Goal: Obtain resource: Obtain resource

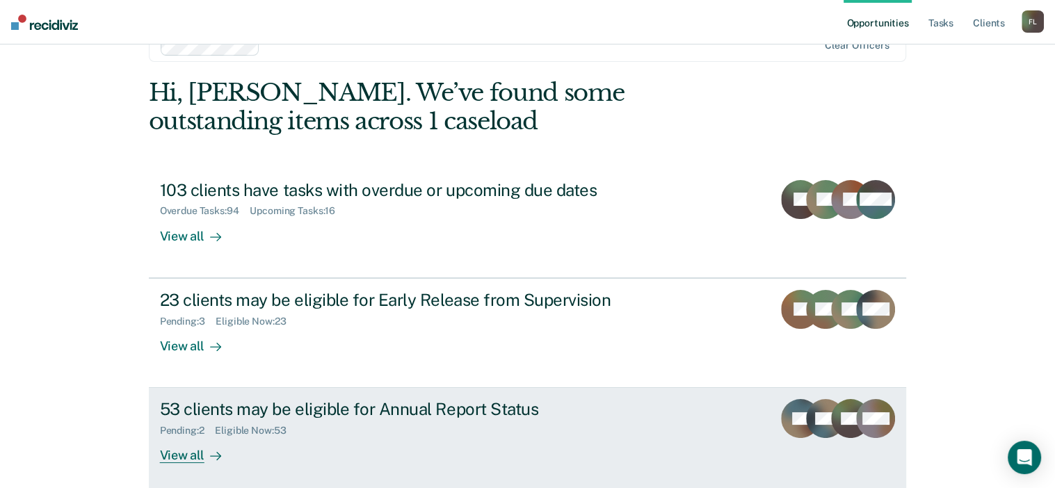
scroll to position [70, 0]
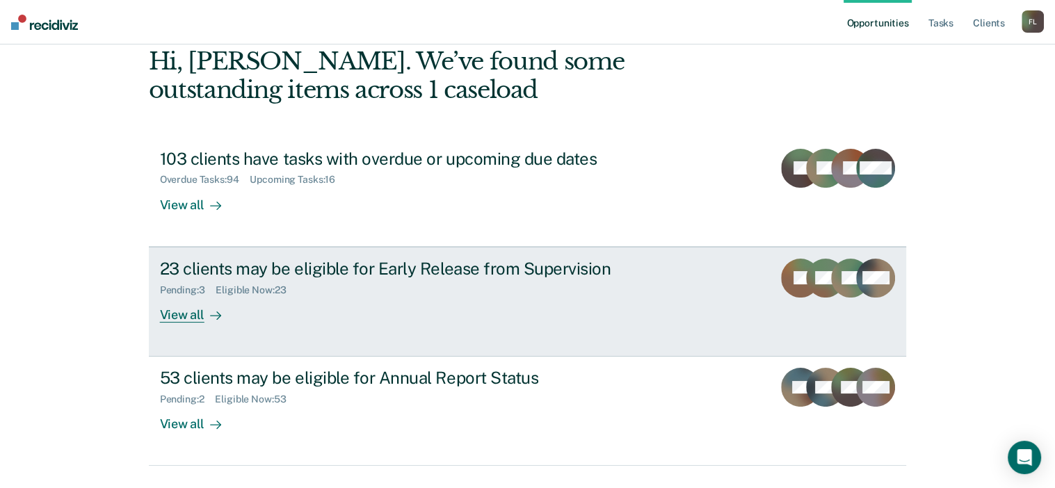
click at [392, 262] on div "23 clients may be eligible for Early Release from Supervision" at bounding box center [404, 269] width 488 height 20
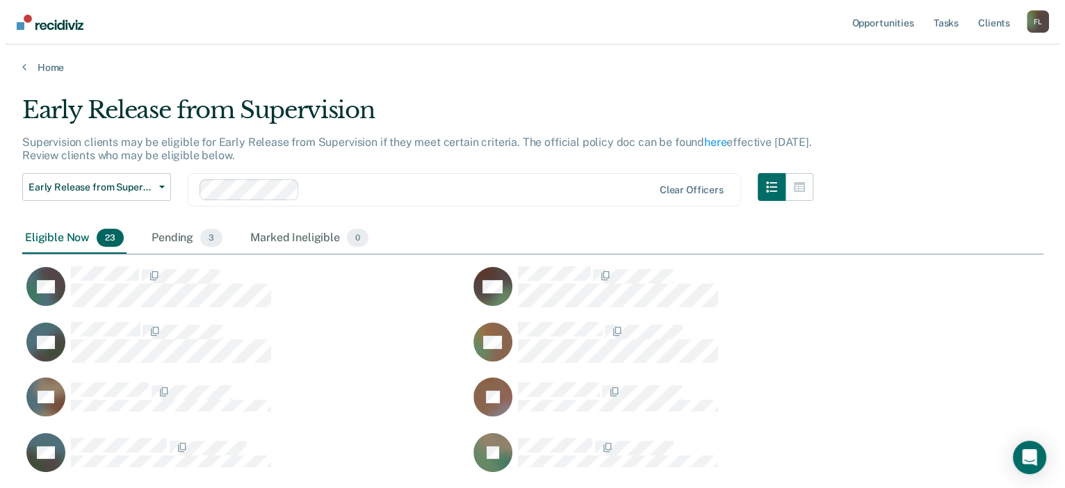
scroll to position [820, 1010]
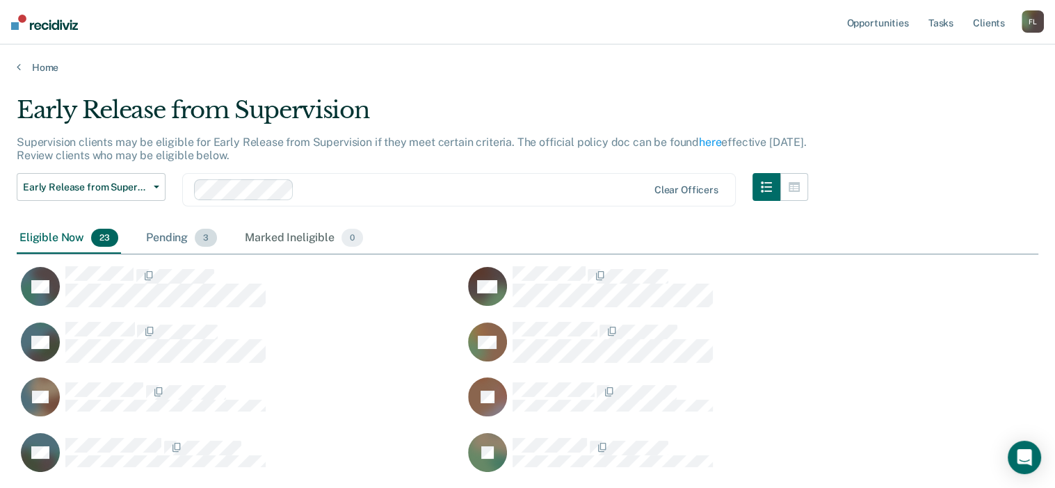
click at [191, 234] on div "Pending 3" at bounding box center [181, 238] width 76 height 31
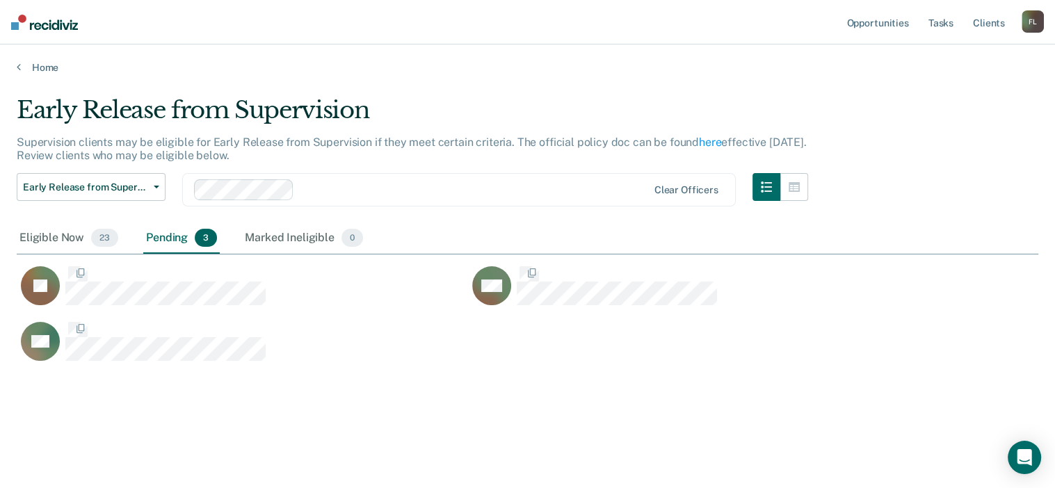
scroll to position [11, 11]
click at [74, 239] on div "Eligible Now 23" at bounding box center [69, 238] width 104 height 31
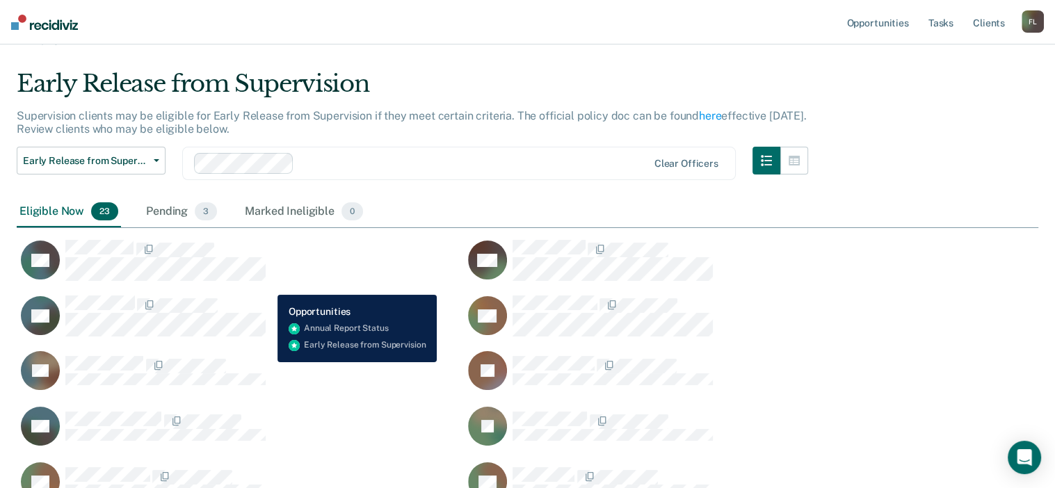
scroll to position [0, 0]
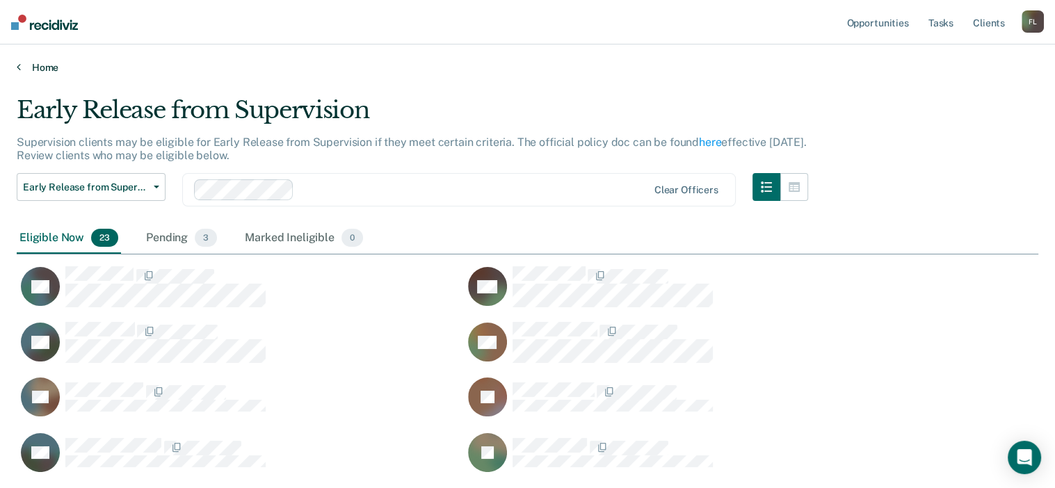
click at [31, 62] on link "Home" at bounding box center [527, 67] width 1021 height 13
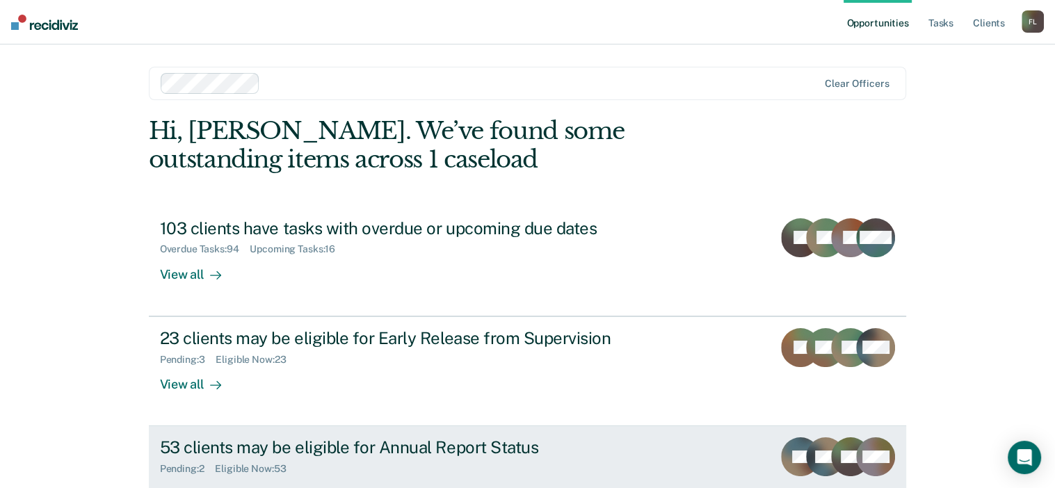
click at [380, 446] on div "53 clients may be eligible for Annual Report Status" at bounding box center [404, 447] width 488 height 20
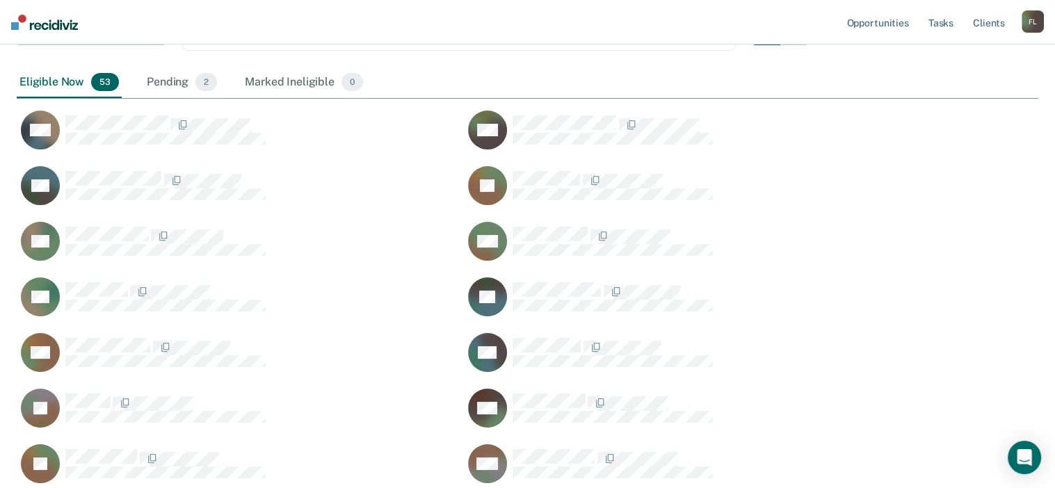
scroll to position [139, 0]
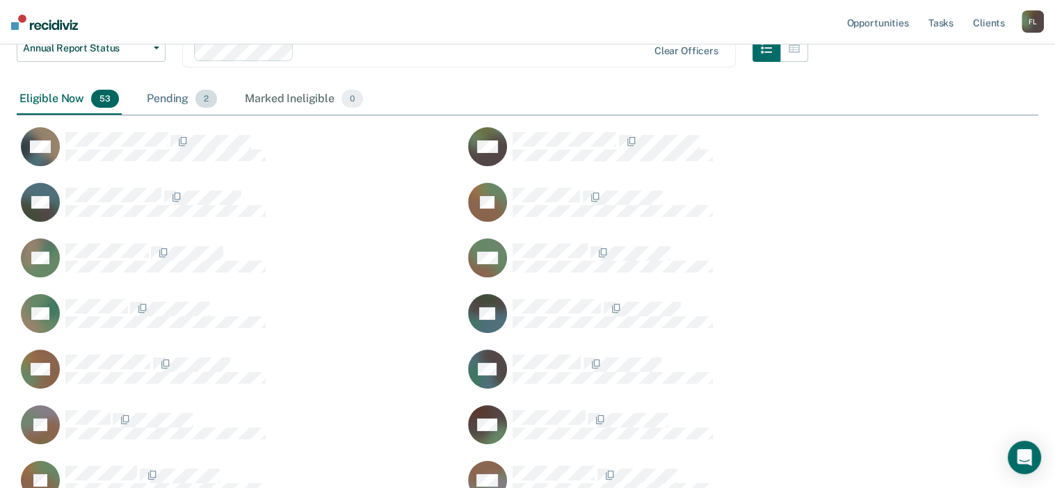
click at [162, 101] on div "Pending 2" at bounding box center [182, 99] width 76 height 31
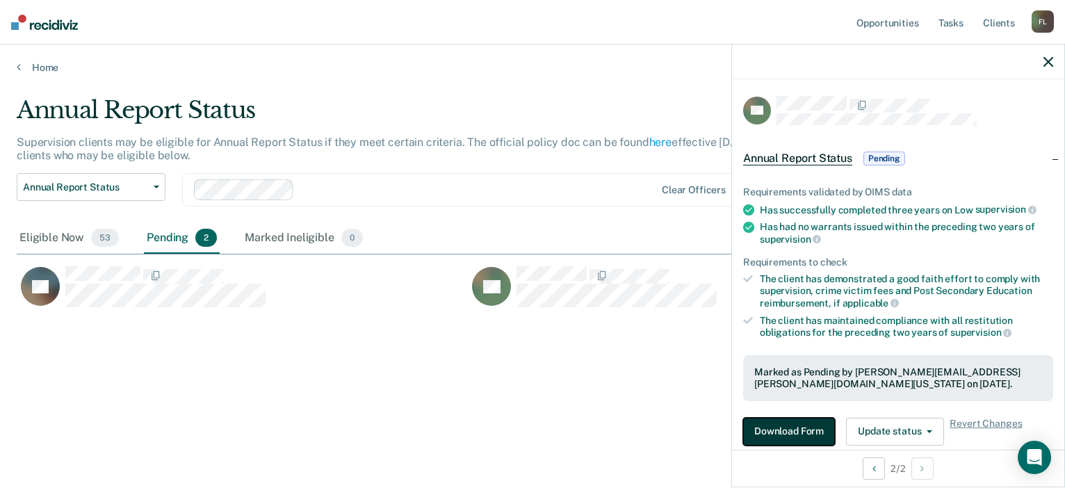
click at [813, 428] on button "Download Form" at bounding box center [789, 432] width 92 height 28
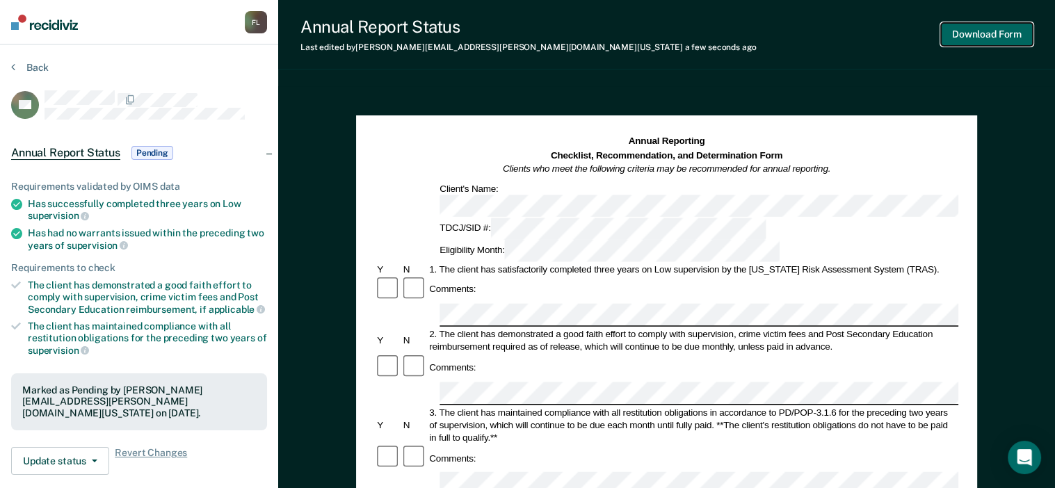
click at [983, 37] on button "Download Form" at bounding box center [987, 34] width 92 height 23
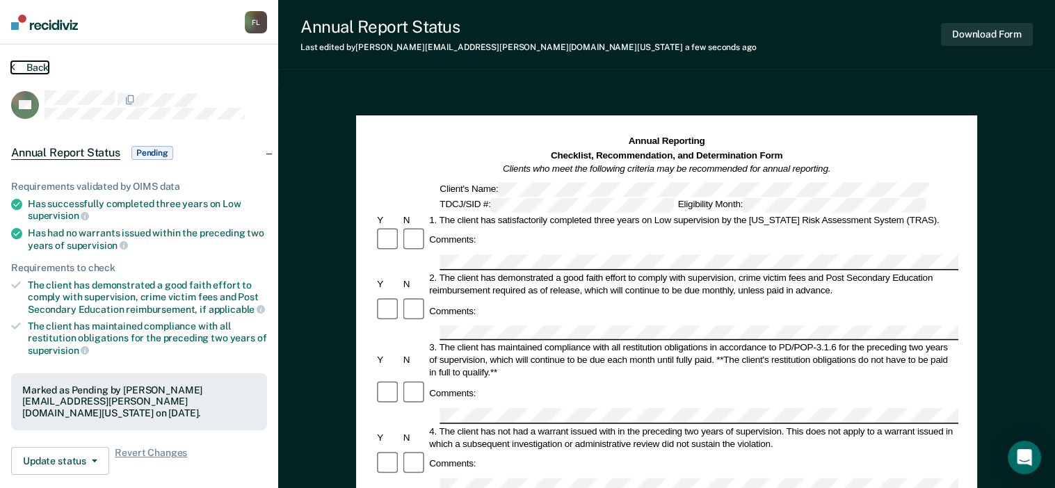
click at [33, 65] on button "Back" at bounding box center [30, 67] width 38 height 13
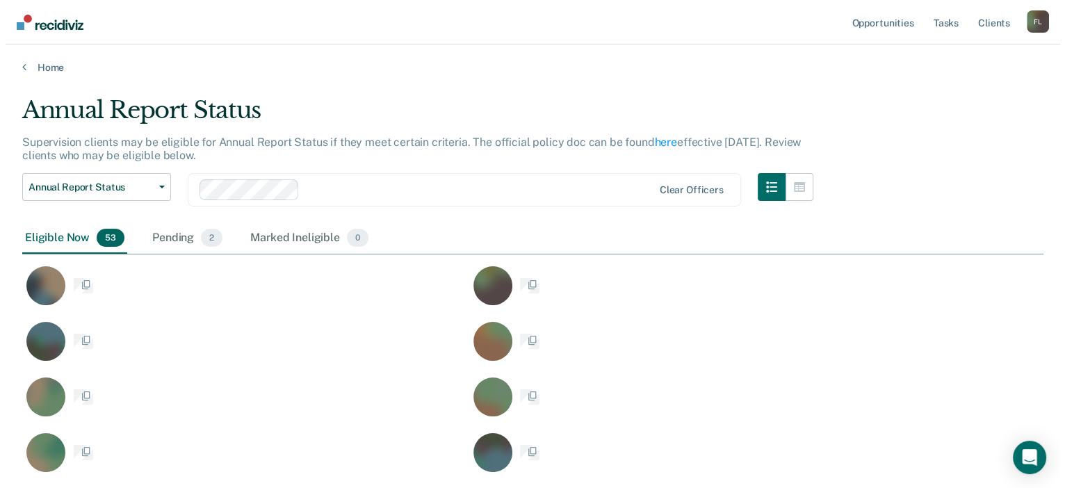
scroll to position [1655, 1010]
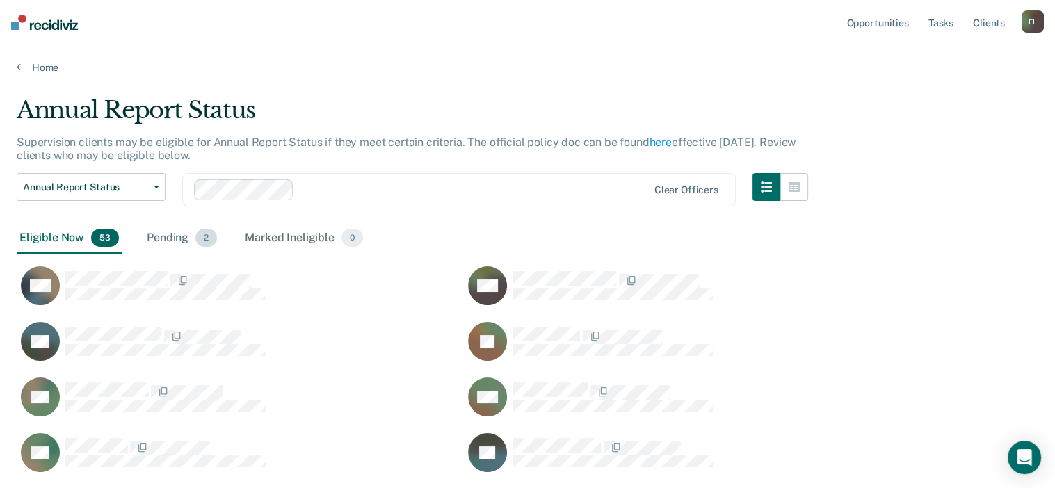
click at [174, 243] on div "Pending 2" at bounding box center [182, 238] width 76 height 31
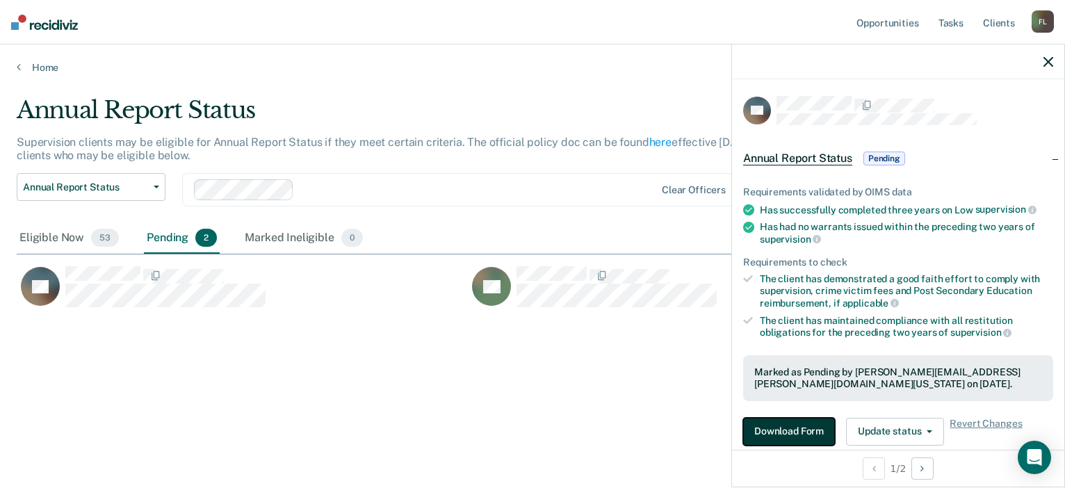
click at [793, 432] on button "Download Form" at bounding box center [789, 432] width 92 height 28
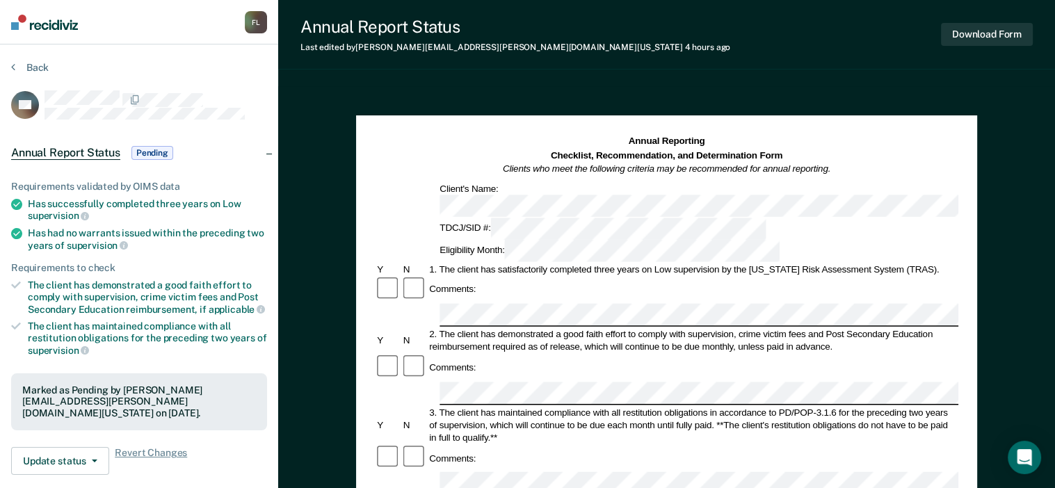
click at [225, 74] on div "Back" at bounding box center [139, 75] width 256 height 29
click at [26, 65] on button "Back" at bounding box center [30, 67] width 38 height 13
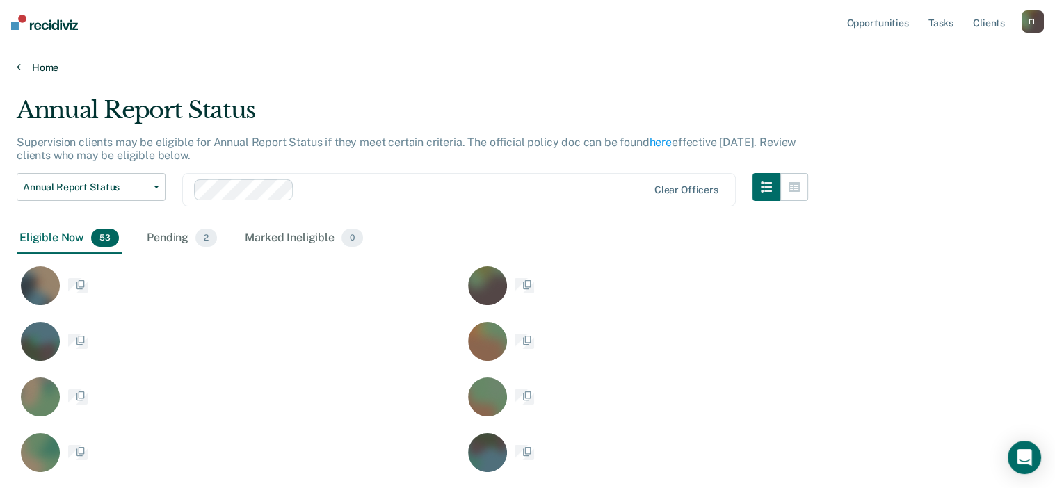
click at [26, 65] on link "Home" at bounding box center [527, 67] width 1021 height 13
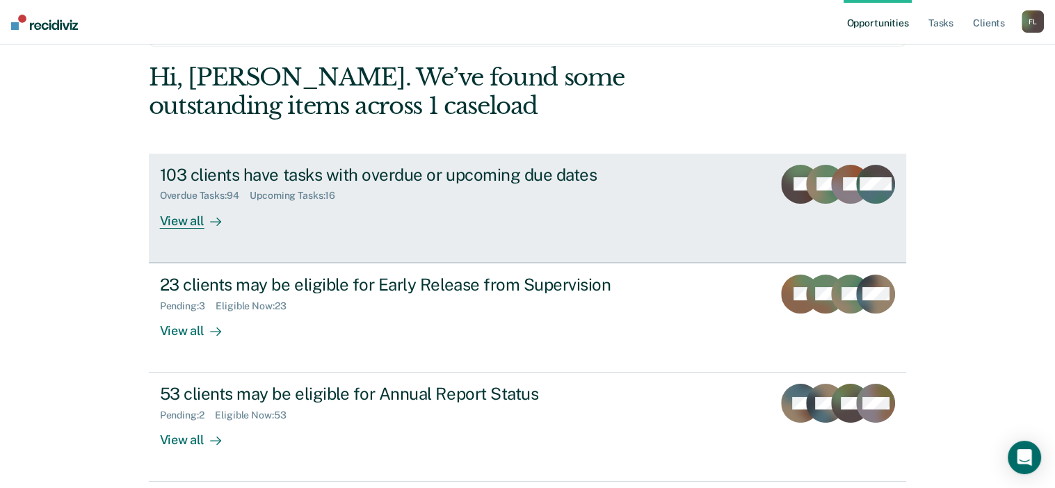
scroll to position [103, 0]
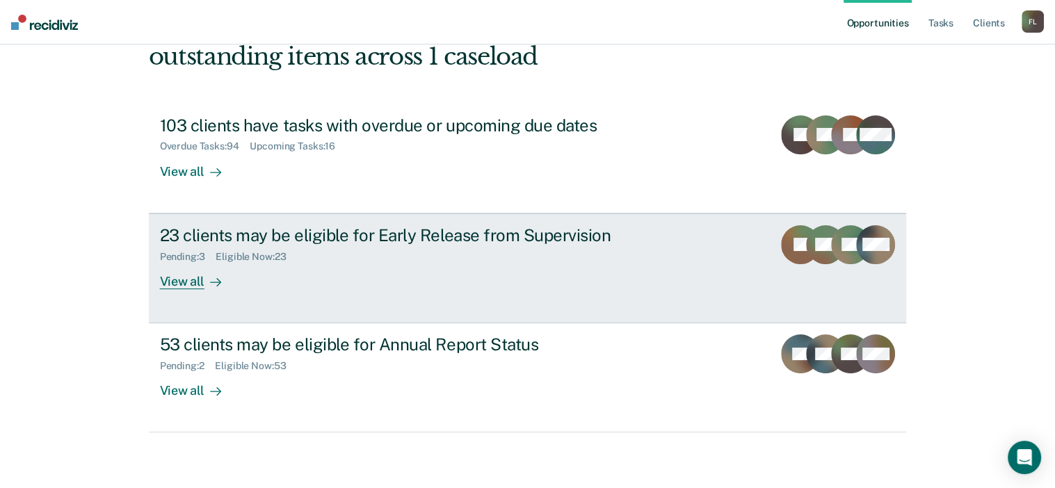
click at [310, 258] on div "Pending : 3 Eligible Now : 23" at bounding box center [404, 253] width 488 height 17
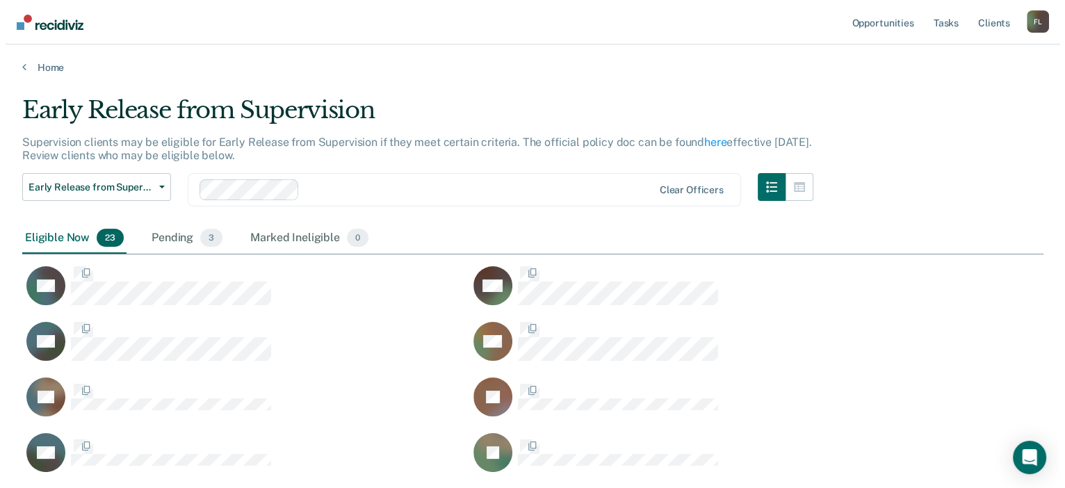
scroll to position [820, 1010]
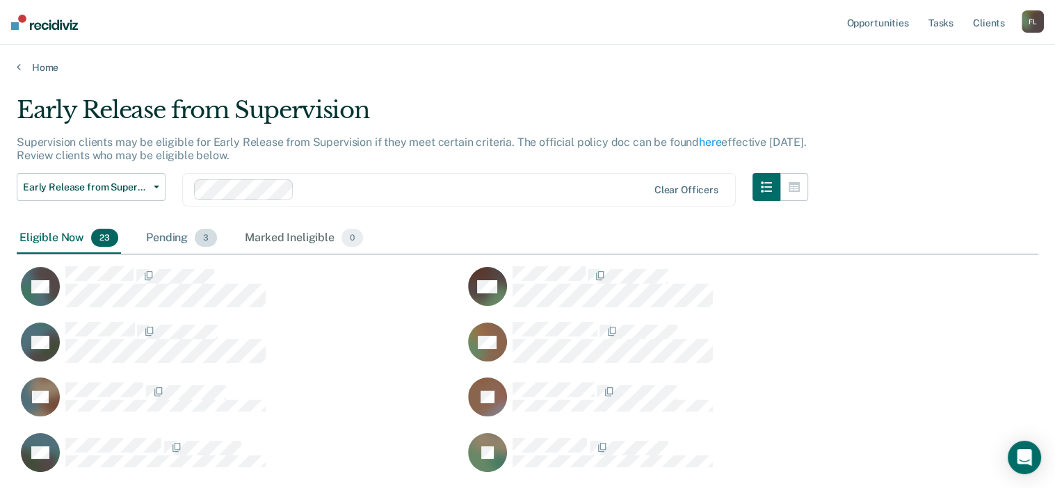
click at [156, 232] on div "Pending 3" at bounding box center [181, 238] width 76 height 31
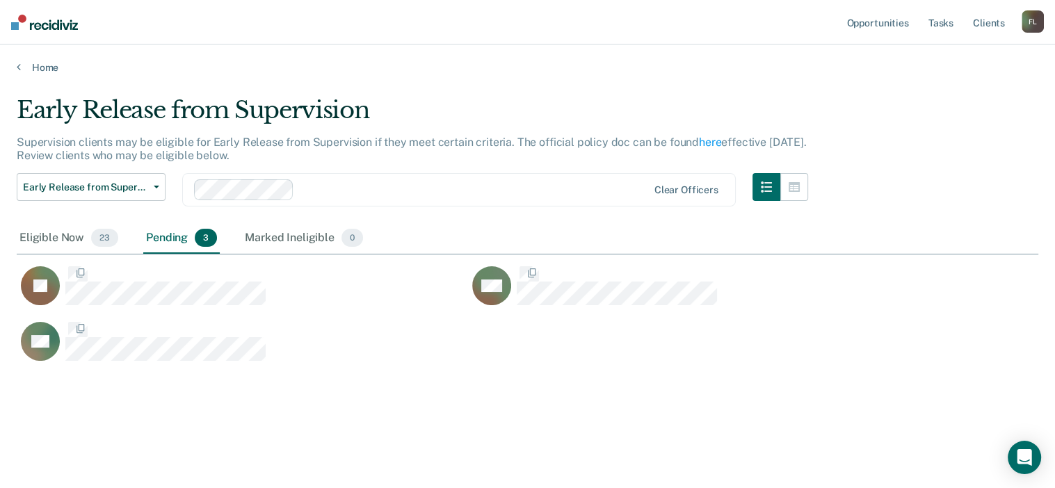
scroll to position [11, 11]
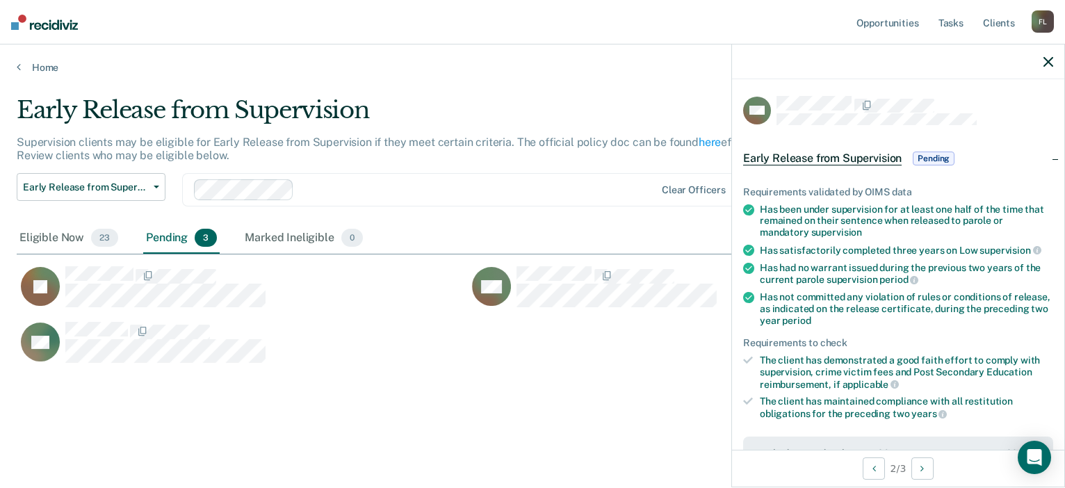
click at [659, 318] on div "MC" at bounding box center [693, 294] width 451 height 56
drag, startPoint x: 659, startPoint y: 318, endPoint x: 583, endPoint y: 337, distance: 78.8
click at [581, 337] on div "AC" at bounding box center [468, 349] width 903 height 56
click at [330, 318] on div "JC" at bounding box center [242, 294] width 451 height 56
click at [1049, 65] on icon "button" at bounding box center [1049, 62] width 10 height 10
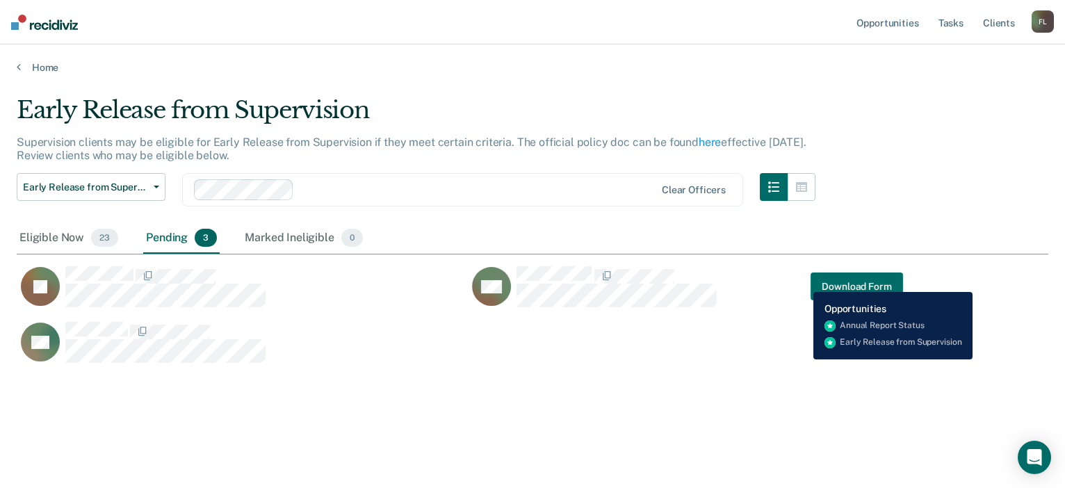
click at [804, 282] on div "MC Download Form" at bounding box center [685, 287] width 435 height 42
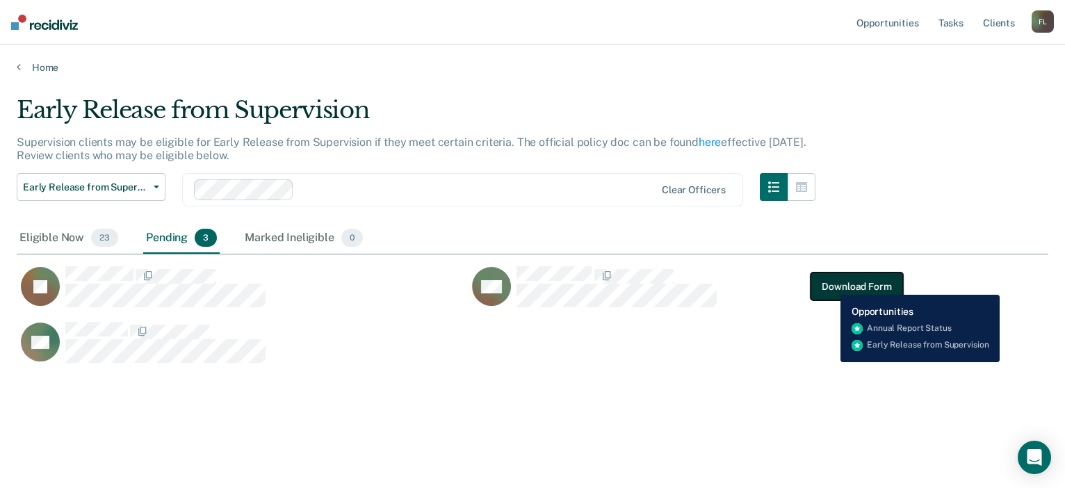
click at [830, 284] on button "Download Form" at bounding box center [857, 287] width 92 height 28
